Goal: Task Accomplishment & Management: Use online tool/utility

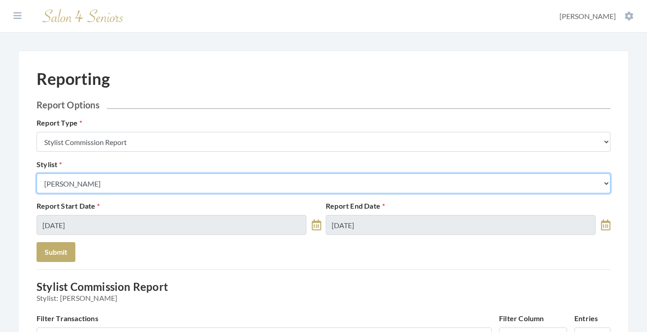
select select "25"
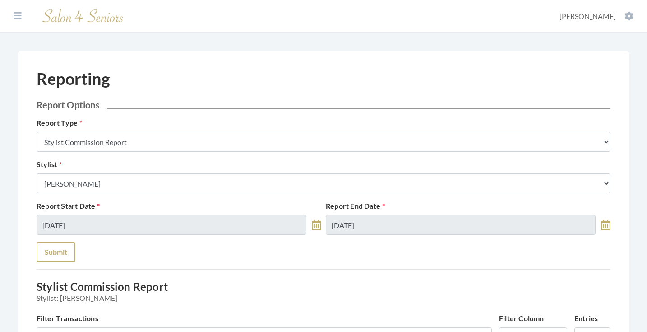
click at [65, 244] on button "Submit" at bounding box center [56, 252] width 39 height 20
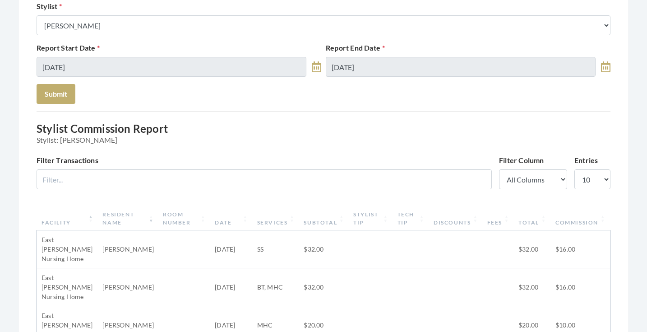
scroll to position [60, 0]
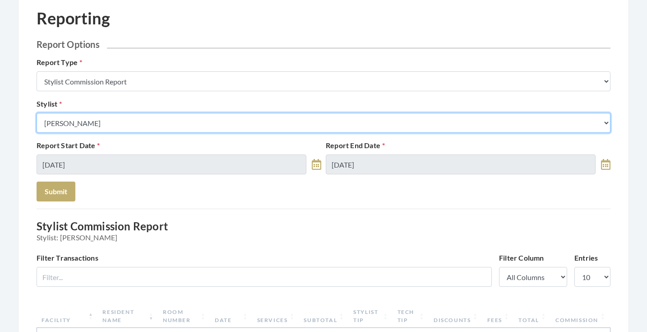
select select "44"
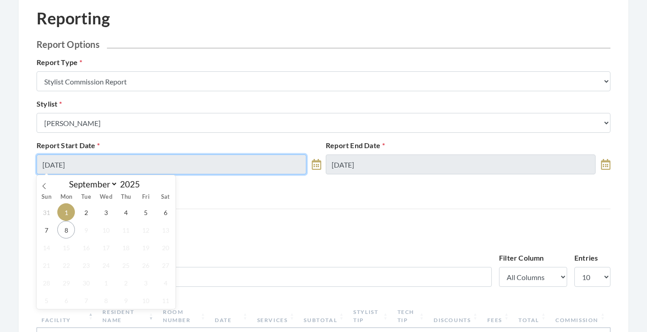
click at [150, 164] on input "[DATE]" at bounding box center [172, 164] width 270 height 20
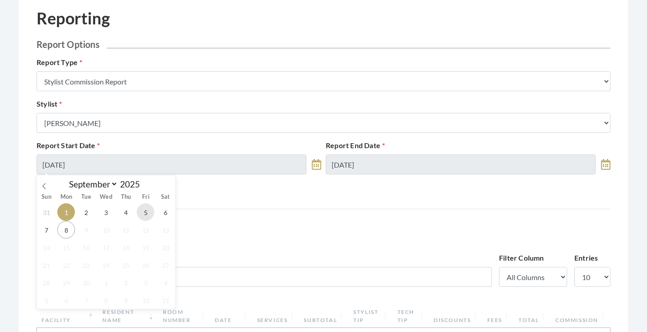
click at [148, 213] on span "5" at bounding box center [146, 212] width 18 height 18
type input "[DATE]"
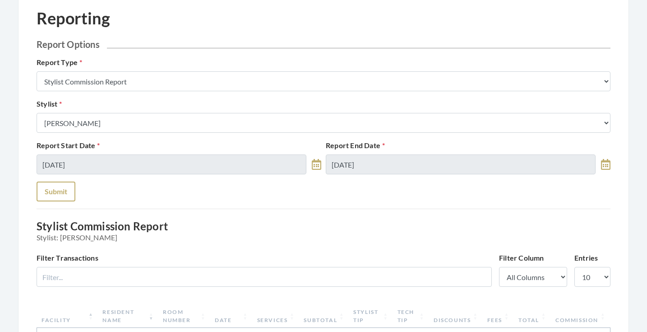
click at [53, 195] on button "Submit" at bounding box center [56, 191] width 39 height 20
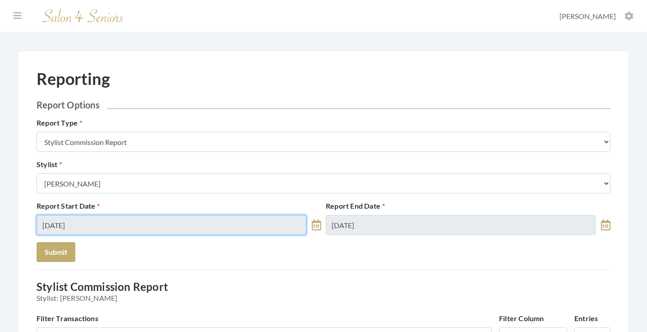
click at [142, 223] on input "[DATE]" at bounding box center [172, 225] width 270 height 20
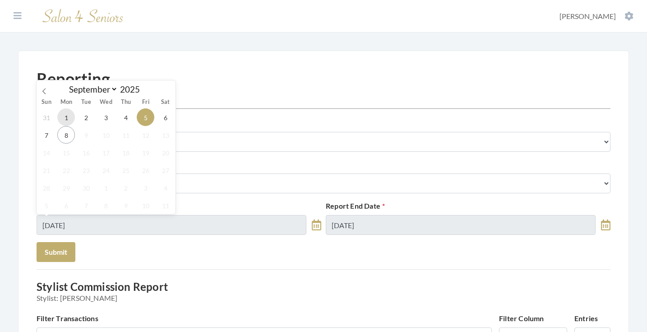
click at [67, 115] on span "1" at bounding box center [66, 117] width 18 height 18
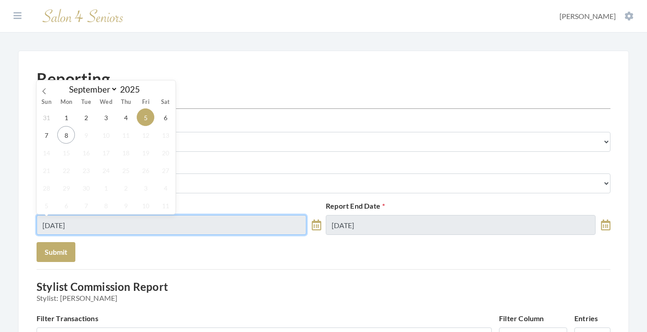
type input "[DATE]"
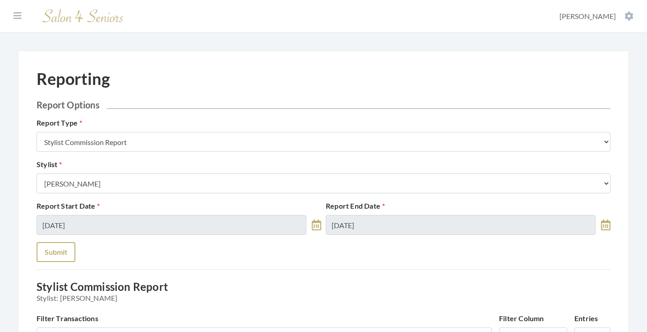
click at [55, 244] on button "Submit" at bounding box center [56, 252] width 39 height 20
